Goal: Navigation & Orientation: Find specific page/section

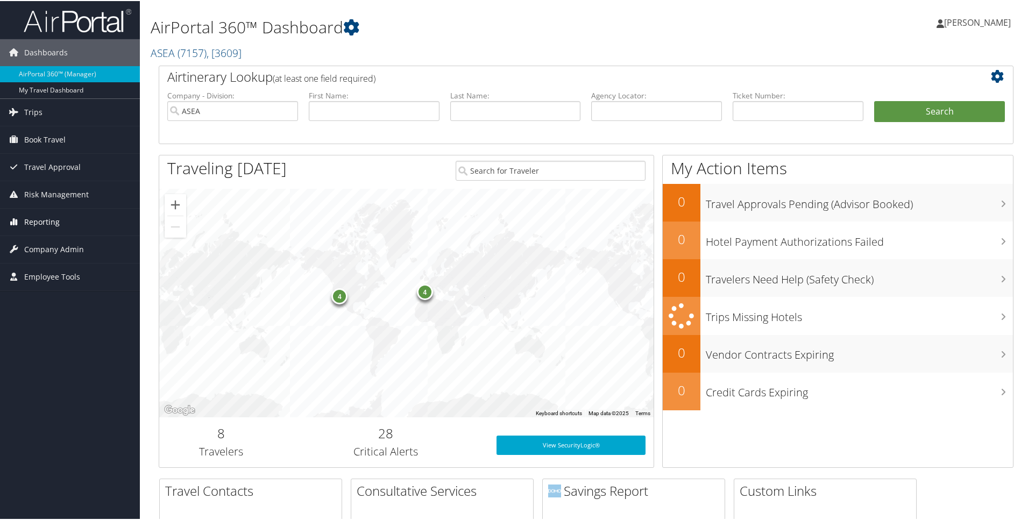
click at [41, 223] on span "Reporting" at bounding box center [42, 221] width 36 height 27
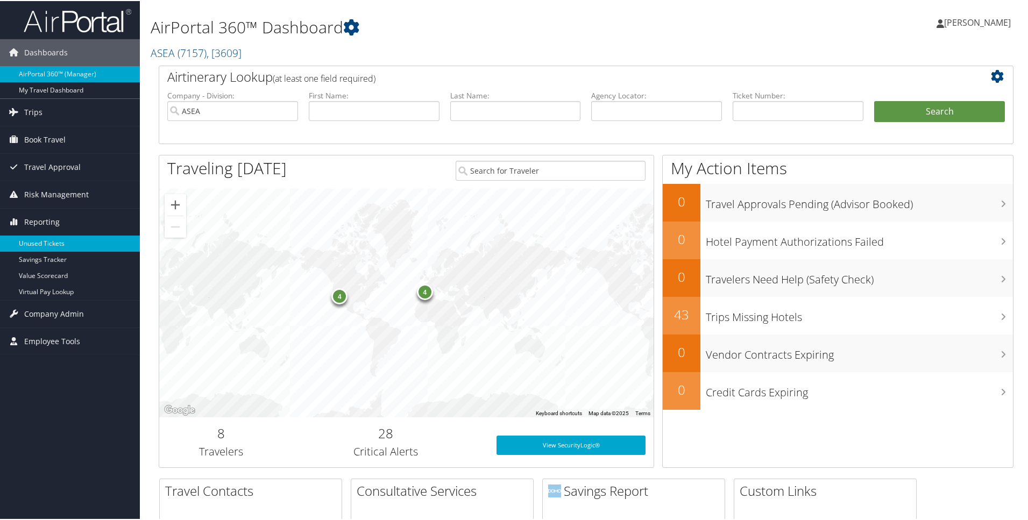
click at [38, 242] on link "Unused Tickets" at bounding box center [70, 243] width 140 height 16
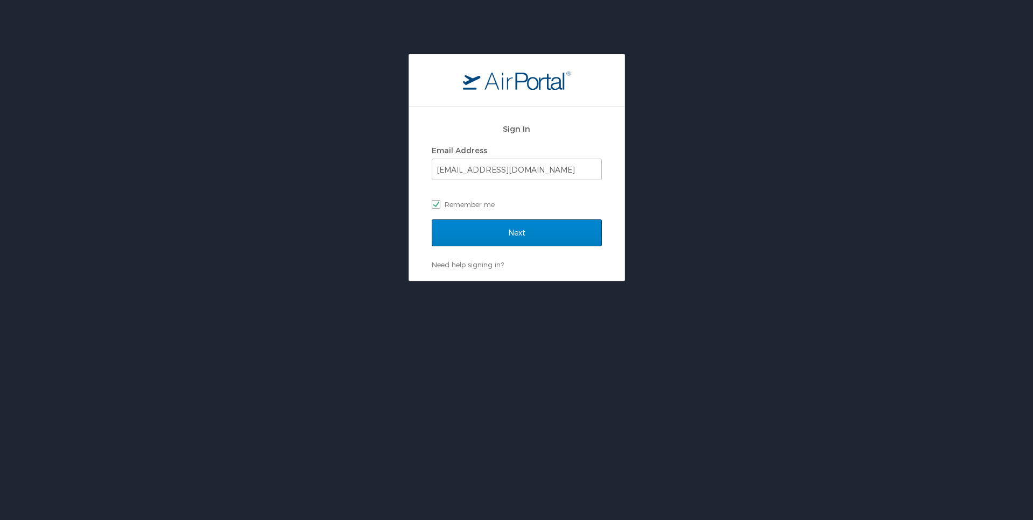
click at [512, 232] on input "Next" at bounding box center [517, 233] width 170 height 27
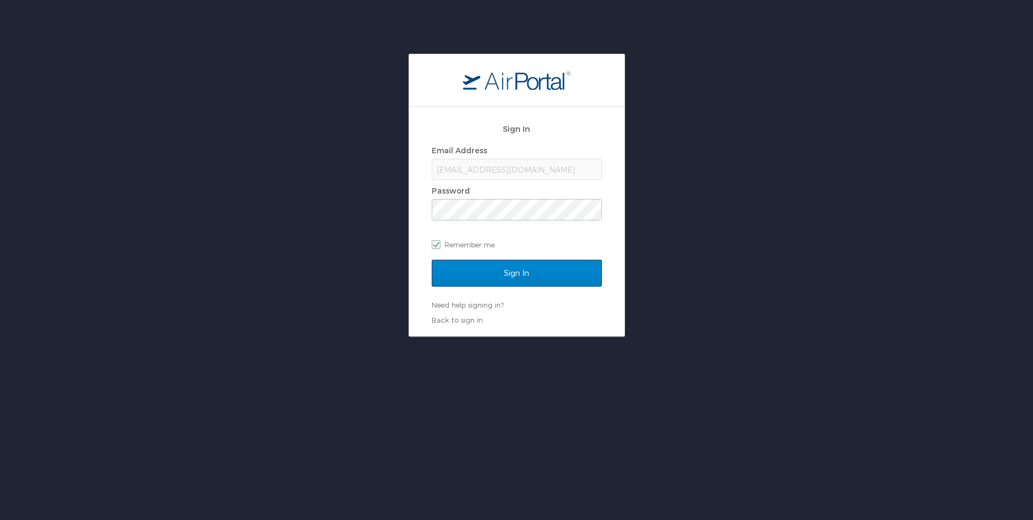
click at [516, 270] on input "Sign In" at bounding box center [517, 273] width 170 height 27
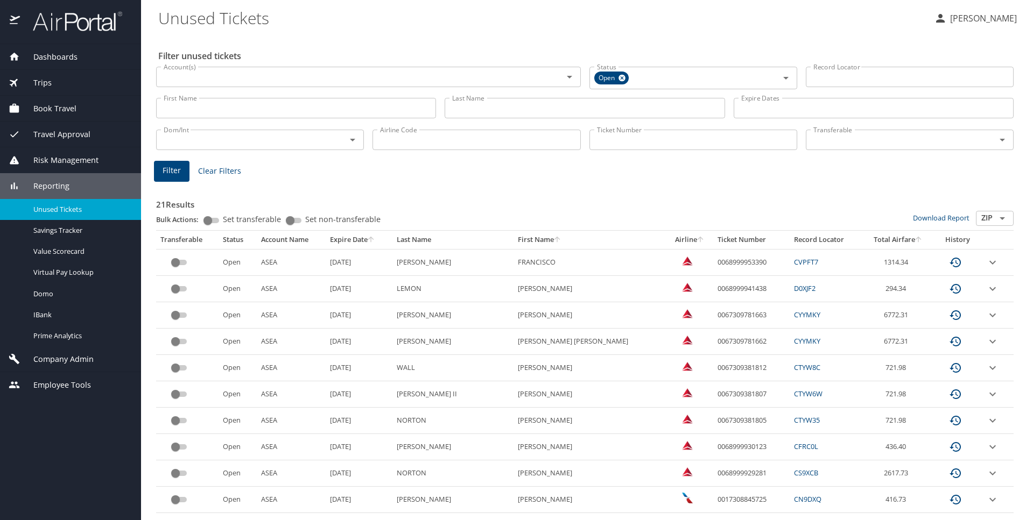
click at [375, 236] on icon "sort" at bounding box center [370, 239] width 9 height 9
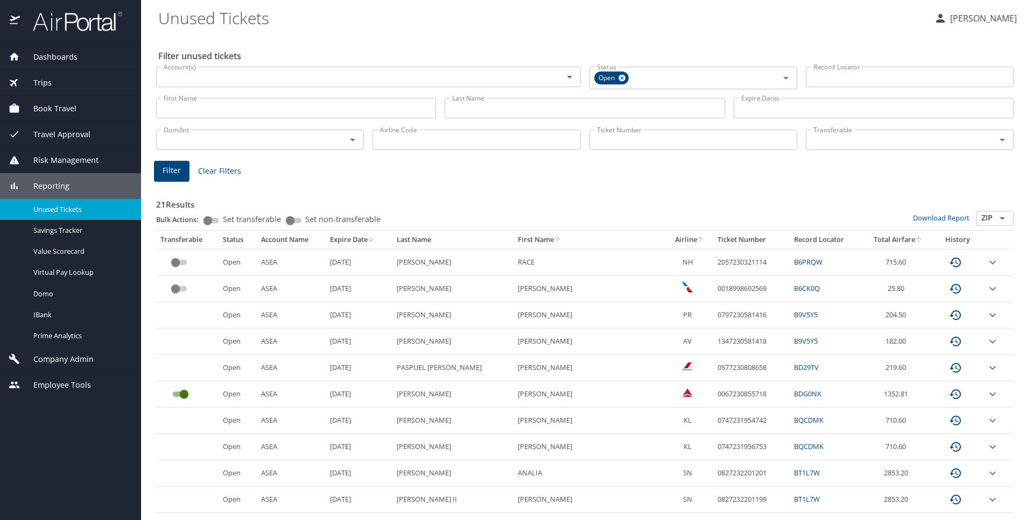
click at [43, 81] on span "Trips" at bounding box center [36, 83] width 32 height 12
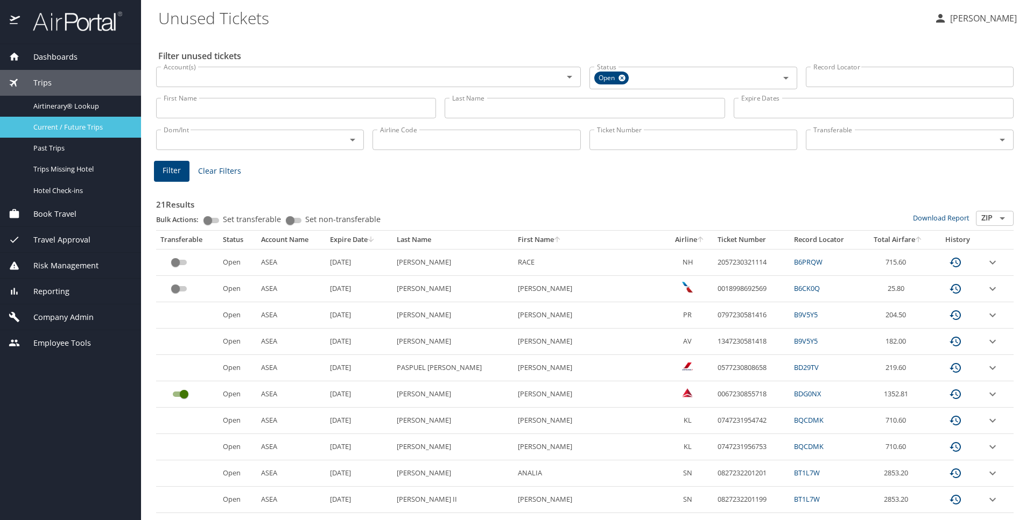
click at [42, 128] on span "Current / Future Trips" at bounding box center [80, 127] width 95 height 10
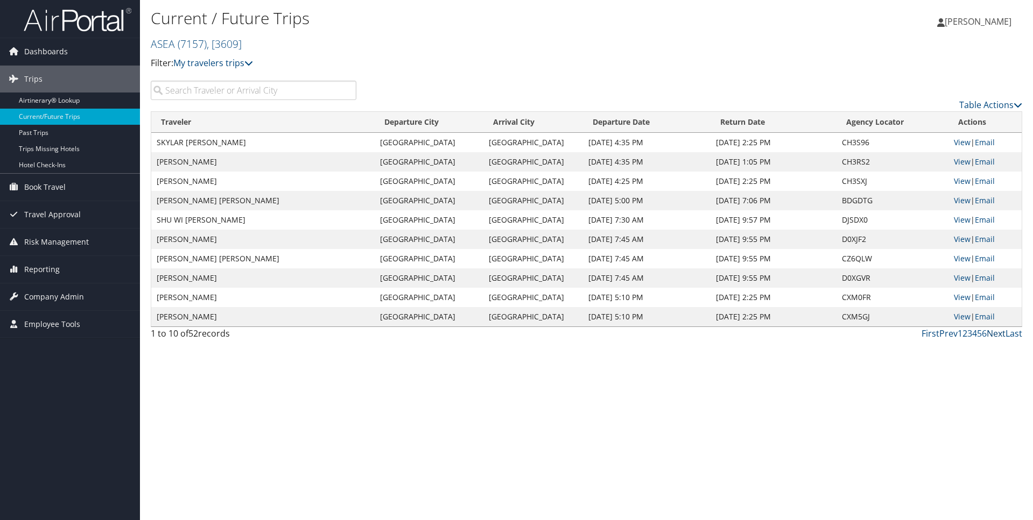
click at [994, 331] on link "Next" at bounding box center [995, 334] width 19 height 12
click at [994, 332] on link "Next" at bounding box center [995, 334] width 19 height 12
click at [959, 180] on link "View" at bounding box center [962, 181] width 17 height 10
click at [996, 334] on link "Next" at bounding box center [995, 334] width 19 height 12
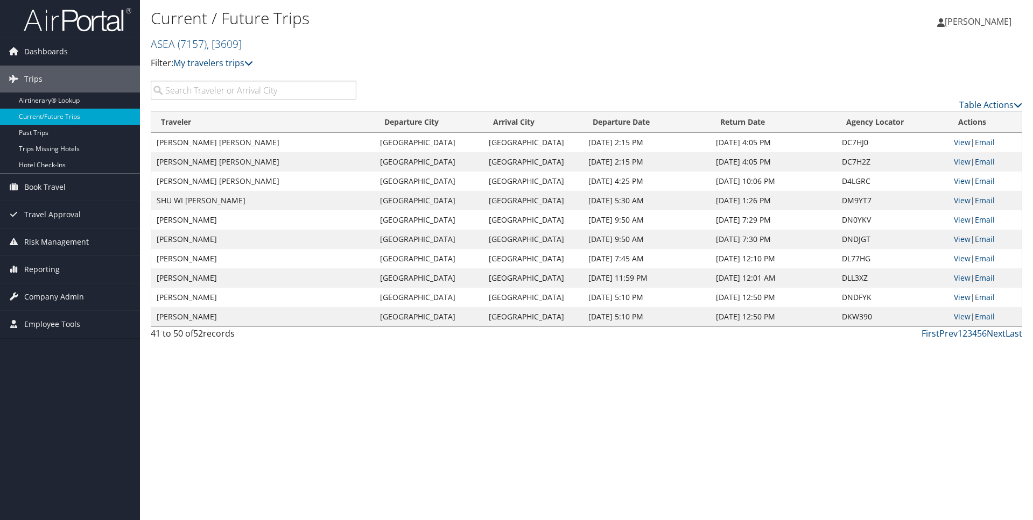
click at [996, 335] on link "Next" at bounding box center [995, 334] width 19 height 12
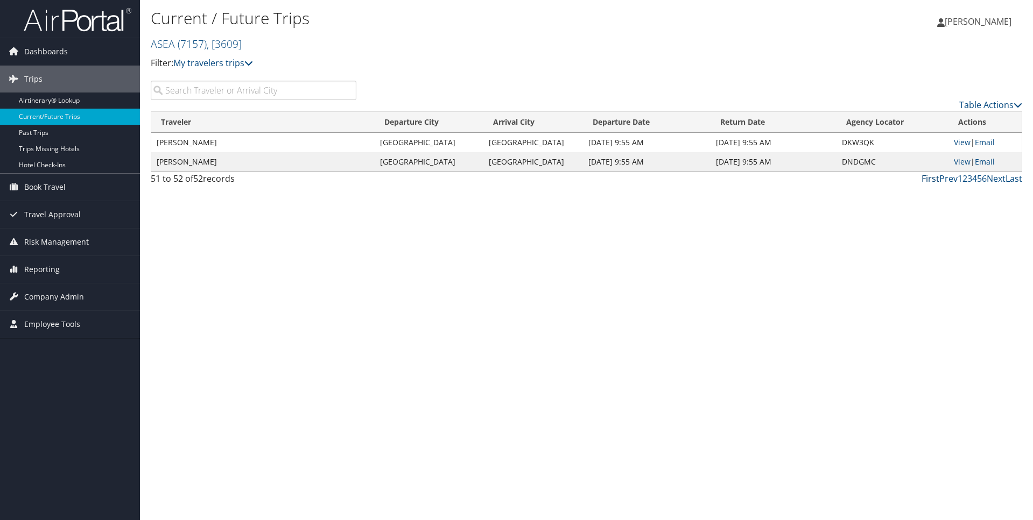
click at [930, 178] on link "First" at bounding box center [930, 179] width 18 height 12
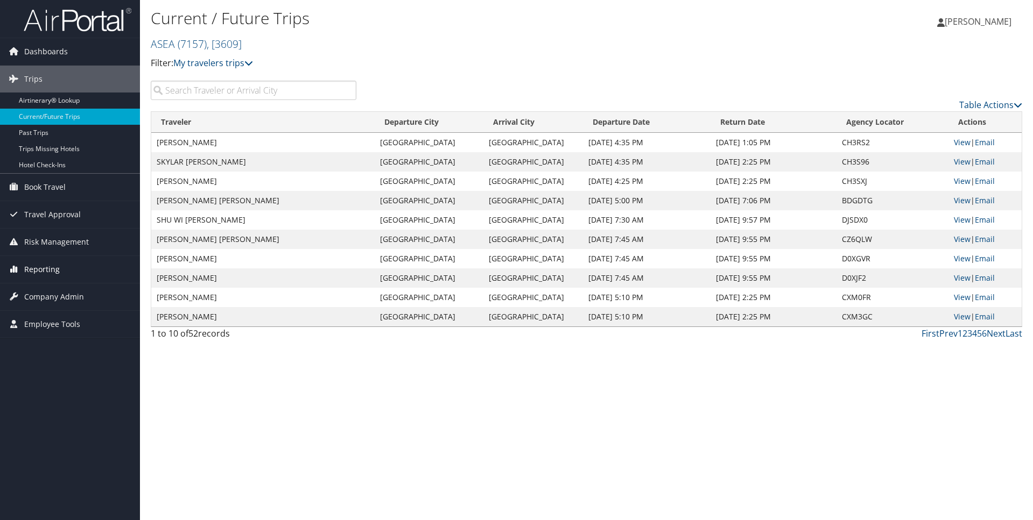
click at [33, 272] on span "Reporting" at bounding box center [42, 269] width 36 height 27
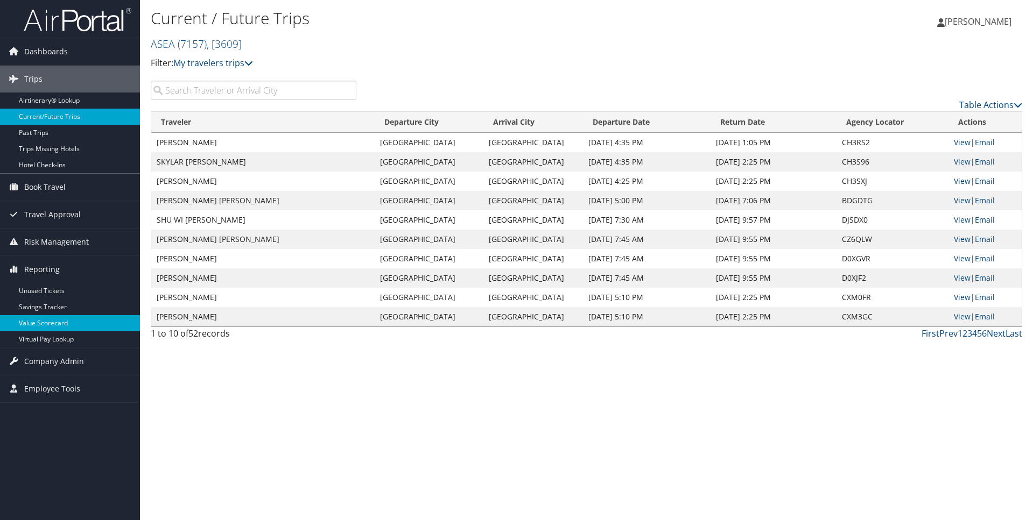
click at [30, 326] on link "Value Scorecard" at bounding box center [70, 323] width 140 height 16
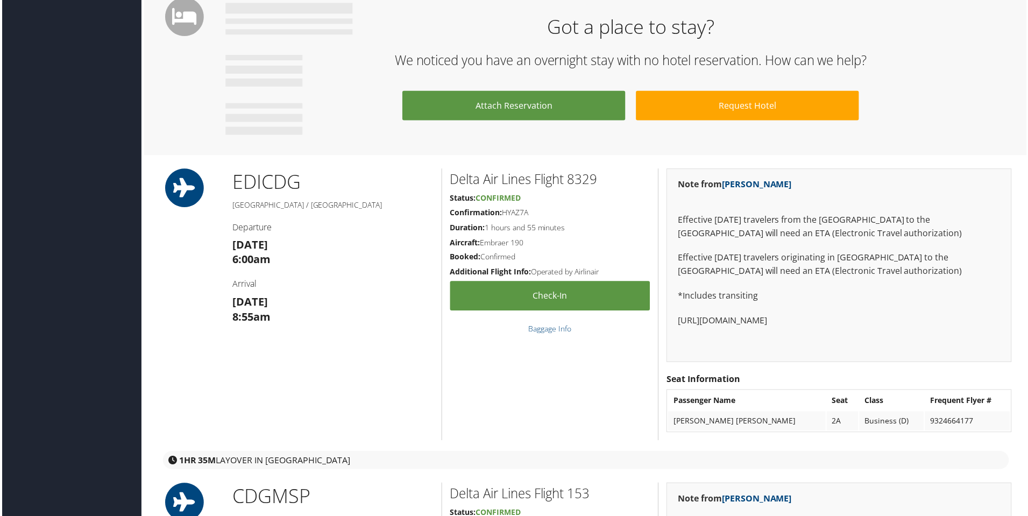
scroll to position [732, 0]
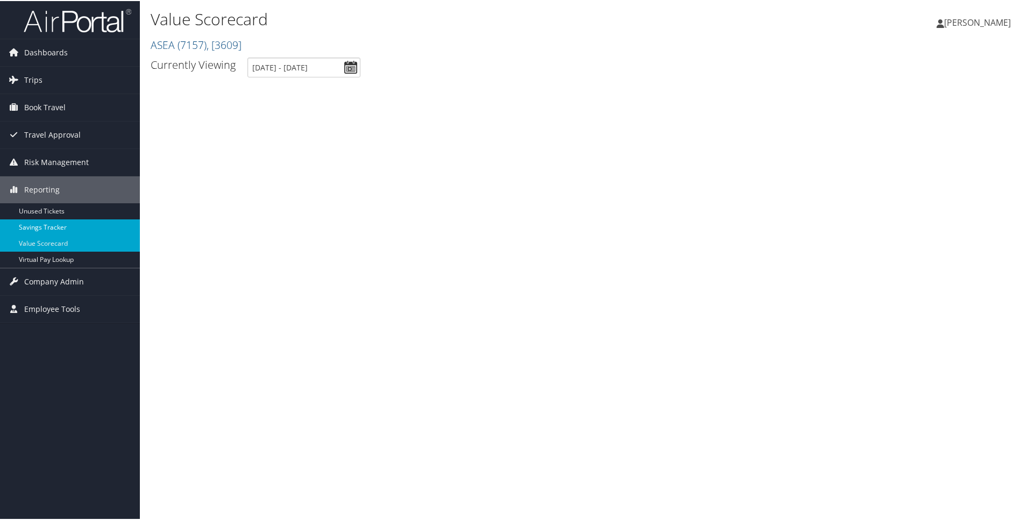
click at [34, 225] on link "Savings Tracker" at bounding box center [70, 226] width 140 height 16
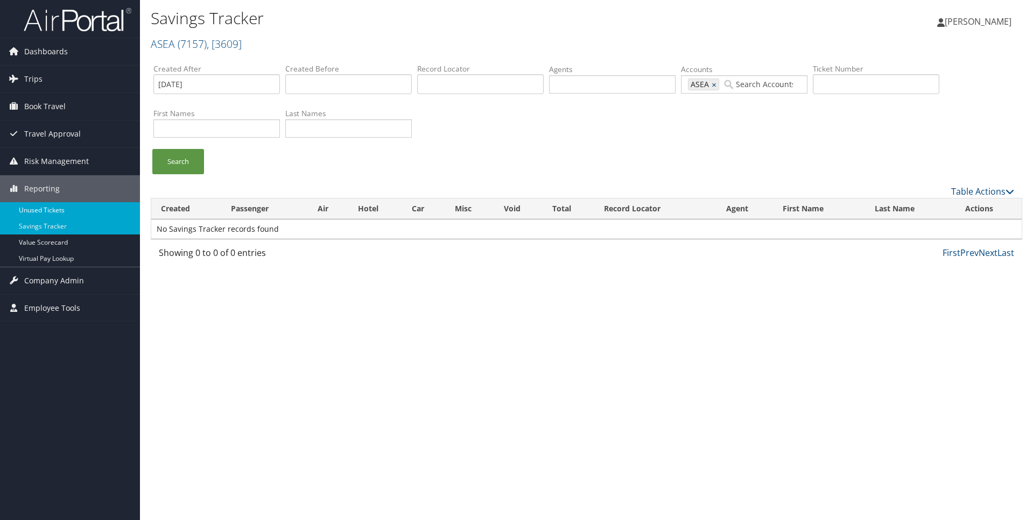
click at [34, 209] on link "Unused Tickets" at bounding box center [70, 210] width 140 height 16
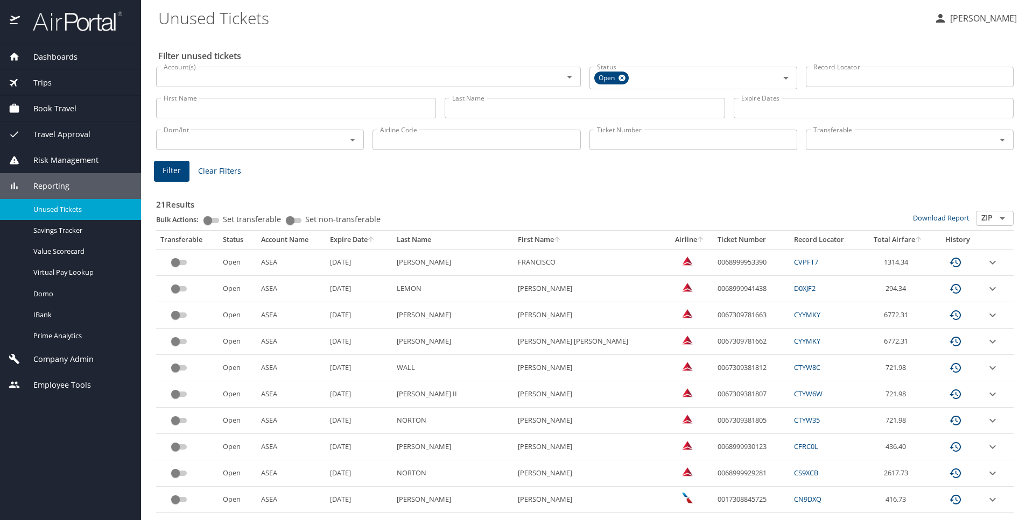
click at [52, 134] on span "Travel Approval" at bounding box center [55, 135] width 70 height 12
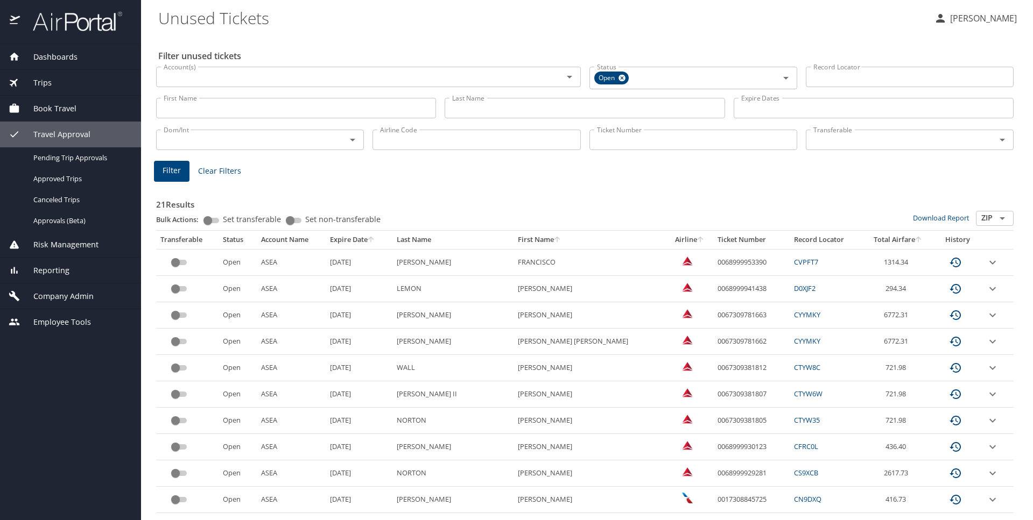
click at [56, 56] on span "Dashboards" at bounding box center [49, 57] width 58 height 12
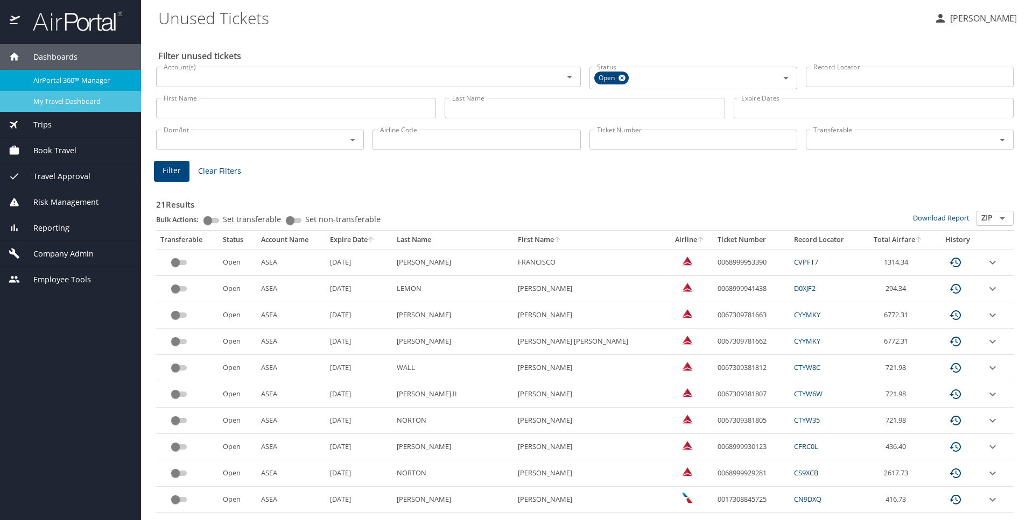
click at [54, 101] on span "My Travel Dashboard" at bounding box center [80, 101] width 95 height 10
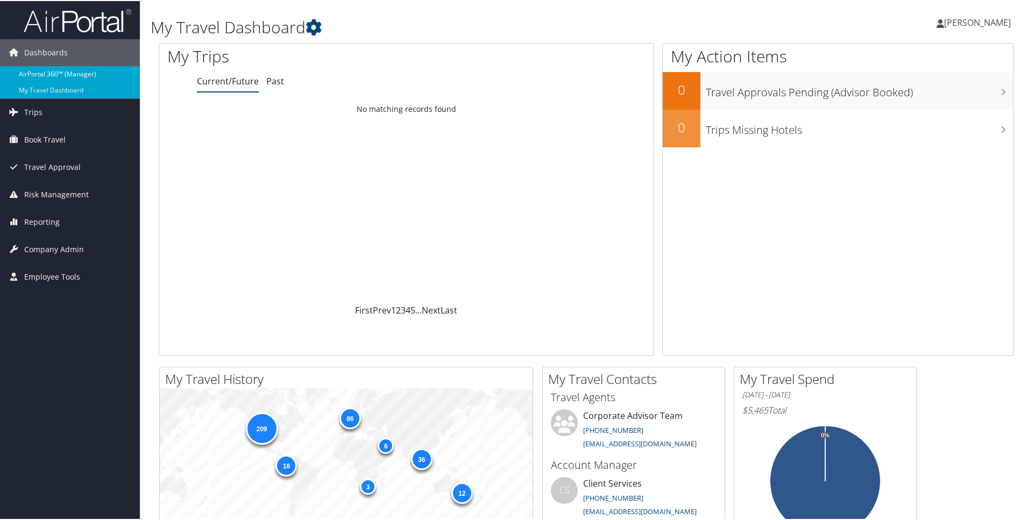
click at [45, 73] on link "AirPortal 360™ (Manager)" at bounding box center [70, 73] width 140 height 16
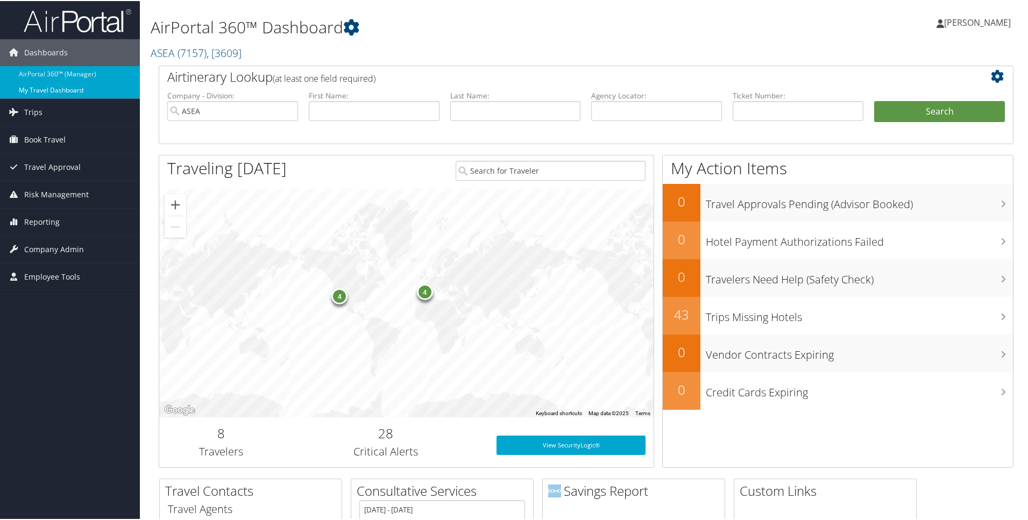
click at [58, 91] on link "My Travel Dashboard" at bounding box center [70, 89] width 140 height 16
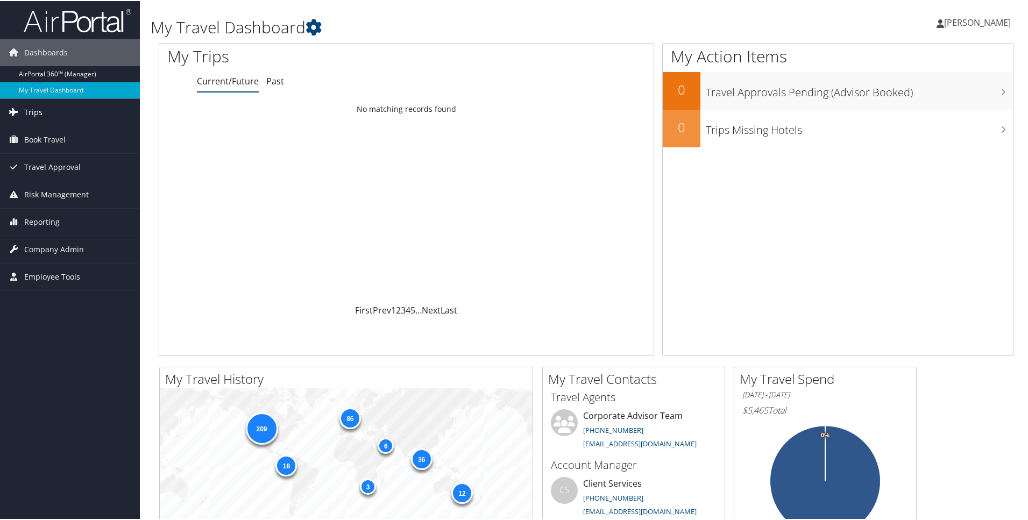
click at [25, 110] on span "Trips" at bounding box center [33, 111] width 18 height 27
click at [35, 224] on span "Book Travel" at bounding box center [44, 219] width 41 height 27
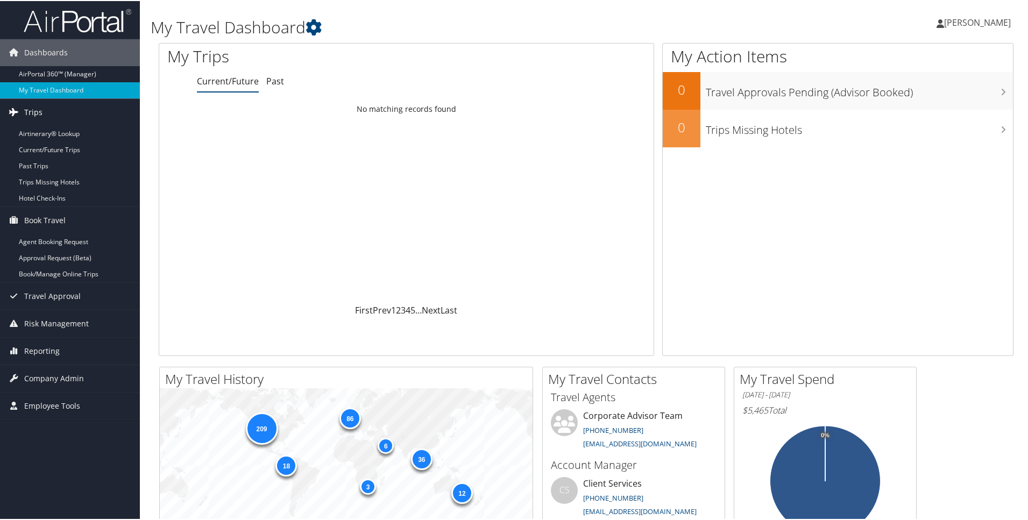
click at [31, 111] on span "Trips" at bounding box center [33, 111] width 18 height 27
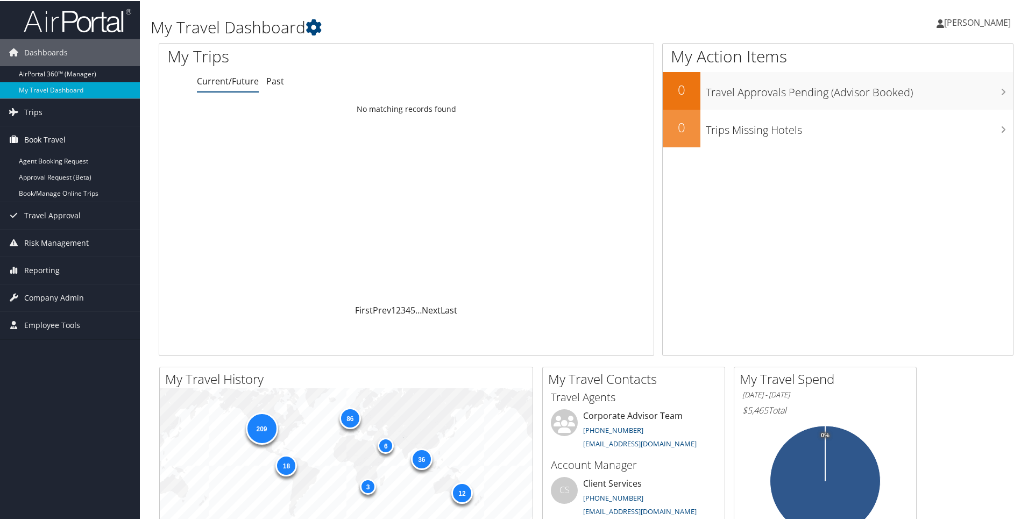
click at [30, 136] on span "Book Travel" at bounding box center [44, 138] width 41 height 27
click at [32, 115] on span "Trips" at bounding box center [33, 111] width 18 height 27
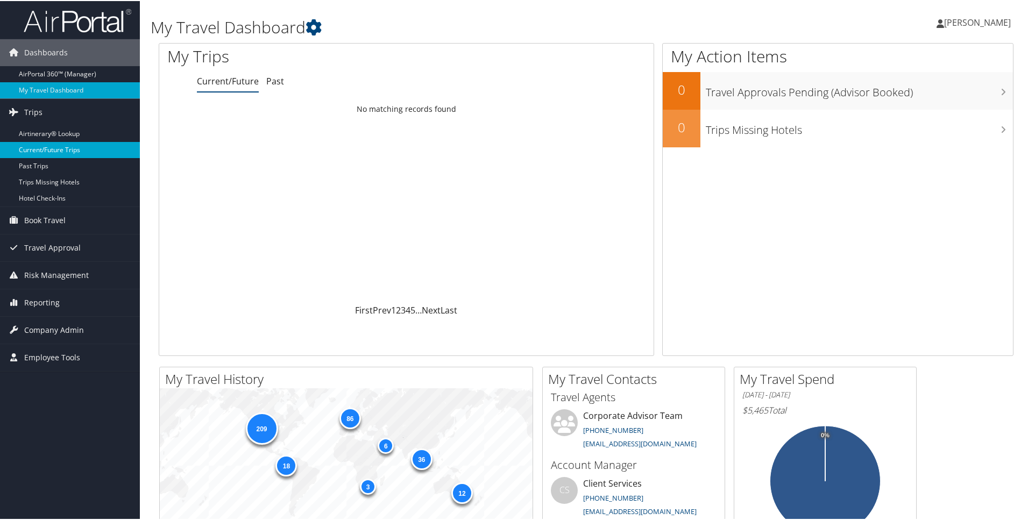
click at [31, 152] on link "Current/Future Trips" at bounding box center [70, 149] width 140 height 16
